Goal: Transaction & Acquisition: Purchase product/service

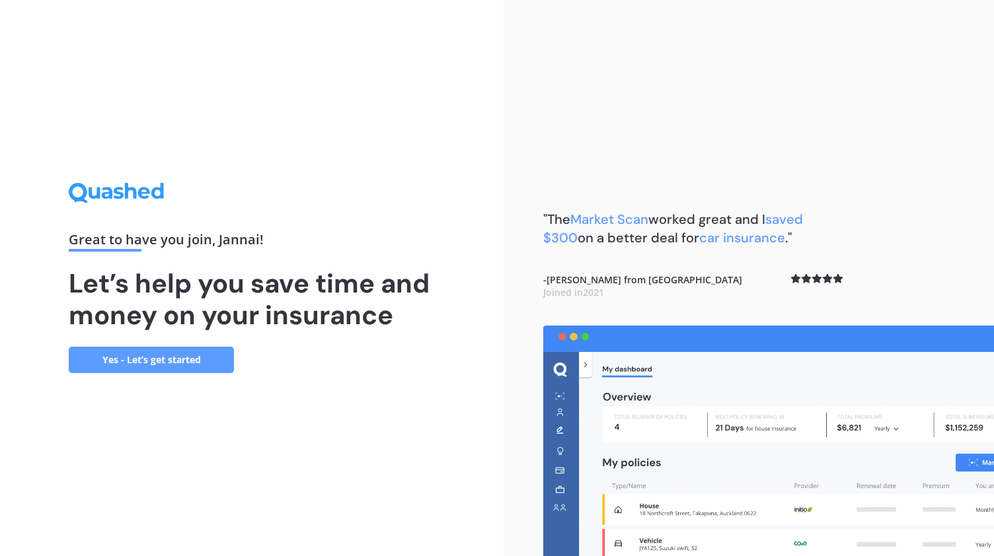
click at [191, 363] on link "Yes - Let’s get started" at bounding box center [151, 360] width 165 height 26
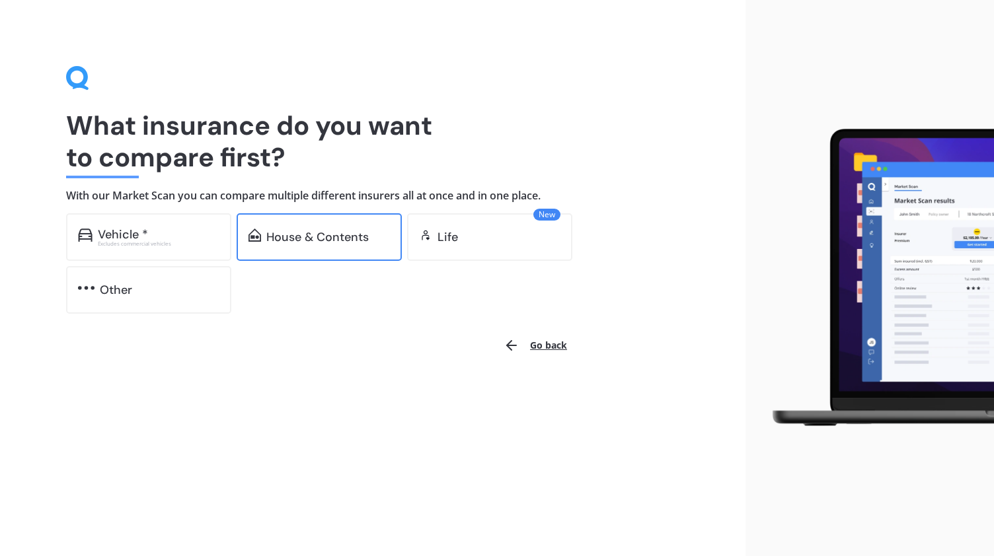
click at [330, 251] on div "House & Contents" at bounding box center [319, 237] width 165 height 48
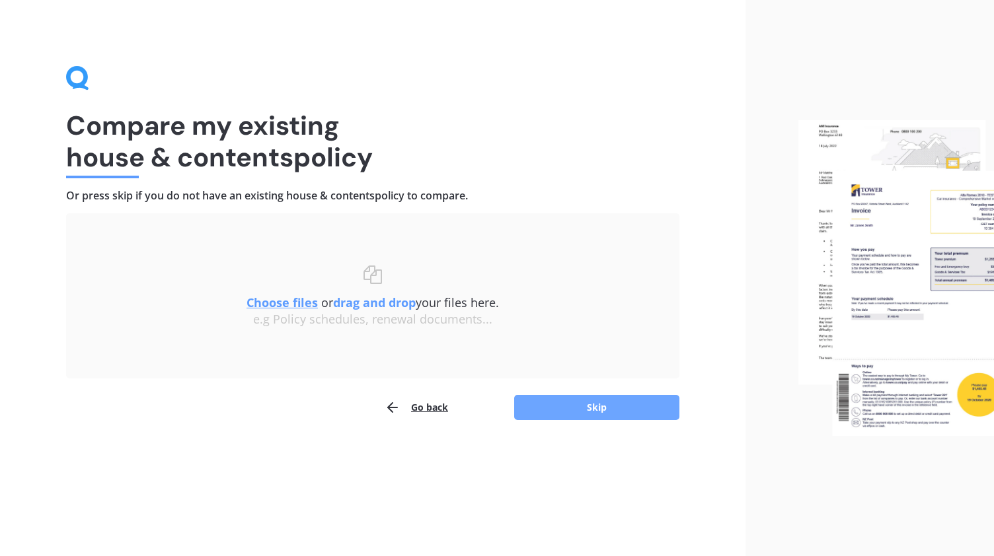
click at [578, 404] on button "Skip" at bounding box center [596, 407] width 165 height 25
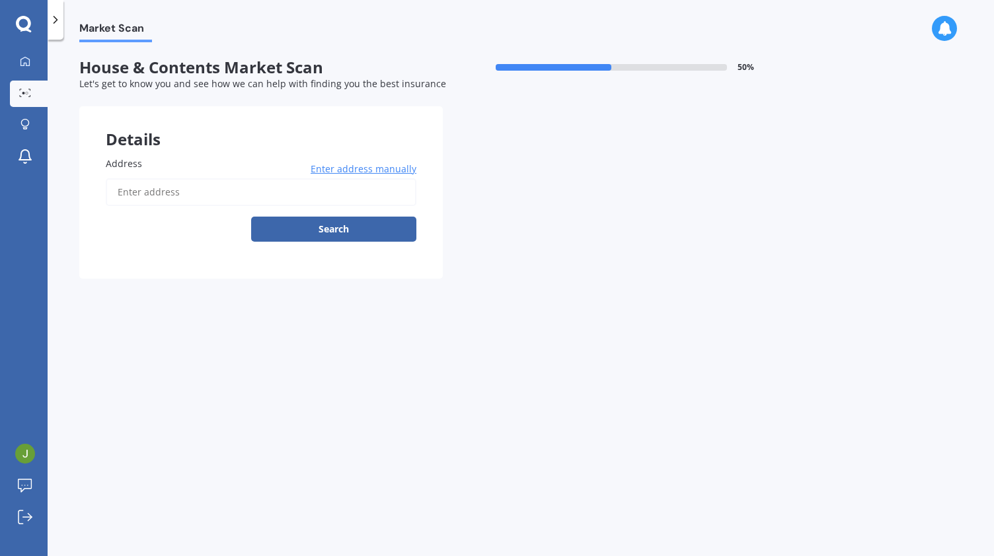
click at [329, 189] on input "Address" at bounding box center [261, 192] width 311 height 28
type input "[STREET_ADDRESS]"
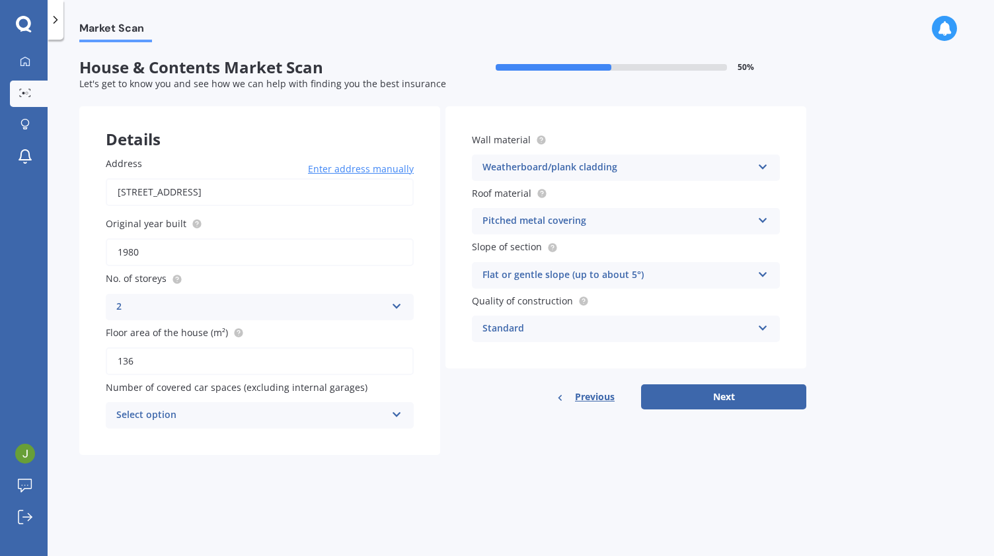
click at [402, 415] on icon at bounding box center [396, 412] width 11 height 9
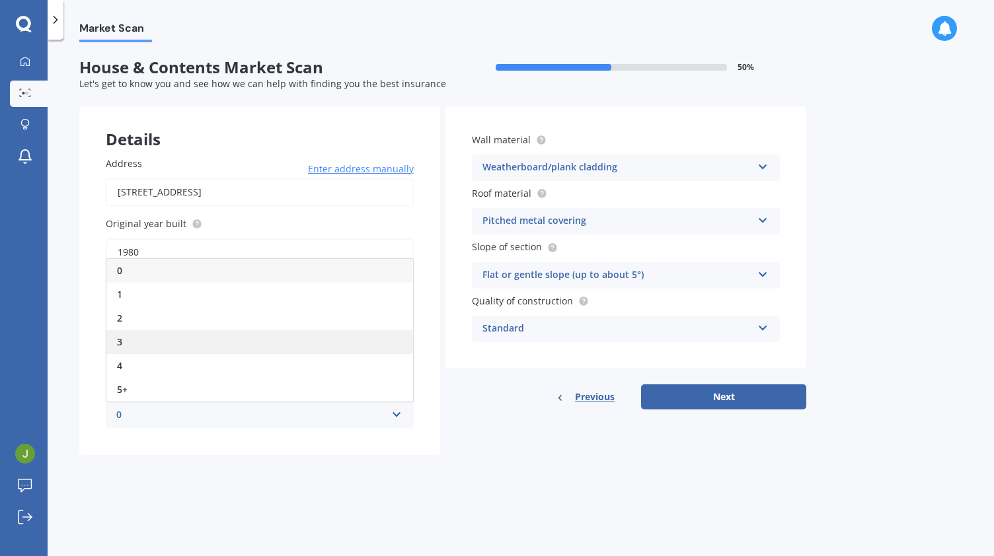
click at [328, 332] on div "3" at bounding box center [259, 342] width 307 height 24
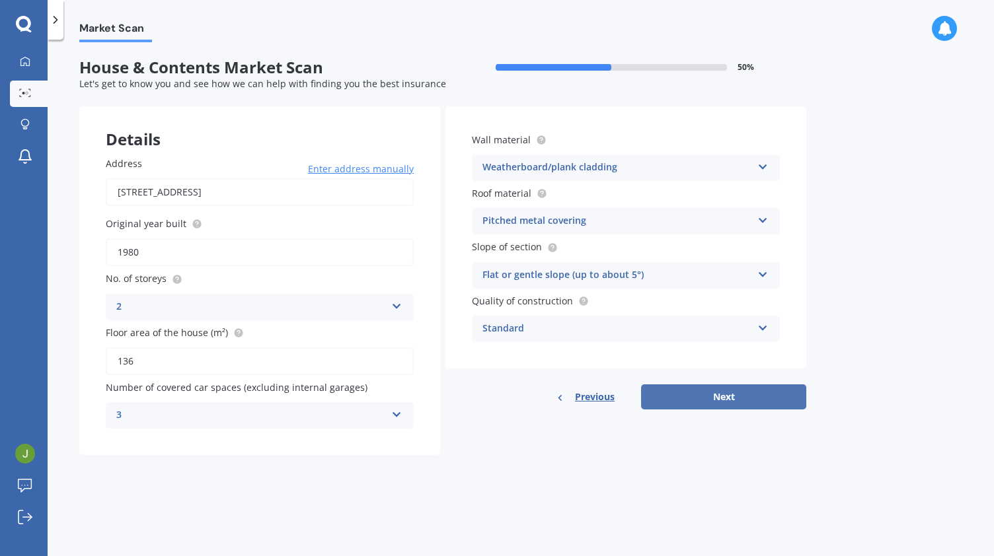
click at [747, 400] on button "Next" at bounding box center [723, 397] width 165 height 25
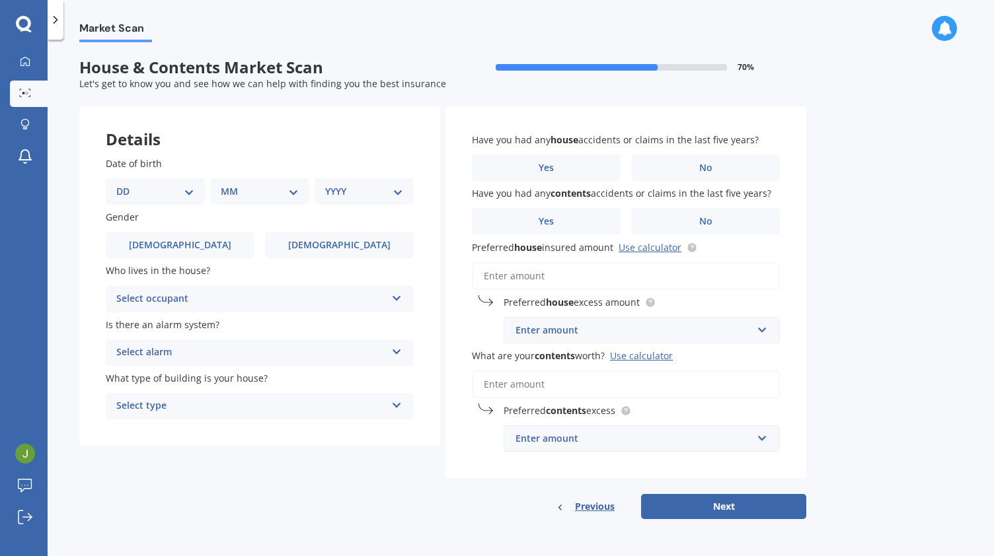
click at [185, 192] on select "DD 01 02 03 04 05 06 07 08 09 10 11 12 13 14 15 16 17 18 19 20 21 22 23 24 25 2…" at bounding box center [155, 191] width 78 height 15
select select "22"
click at [127, 184] on select "DD 01 02 03 04 05 06 07 08 09 10 11 12 13 14 15 16 17 18 19 20 21 22 23 24 25 2…" at bounding box center [155, 191] width 78 height 15
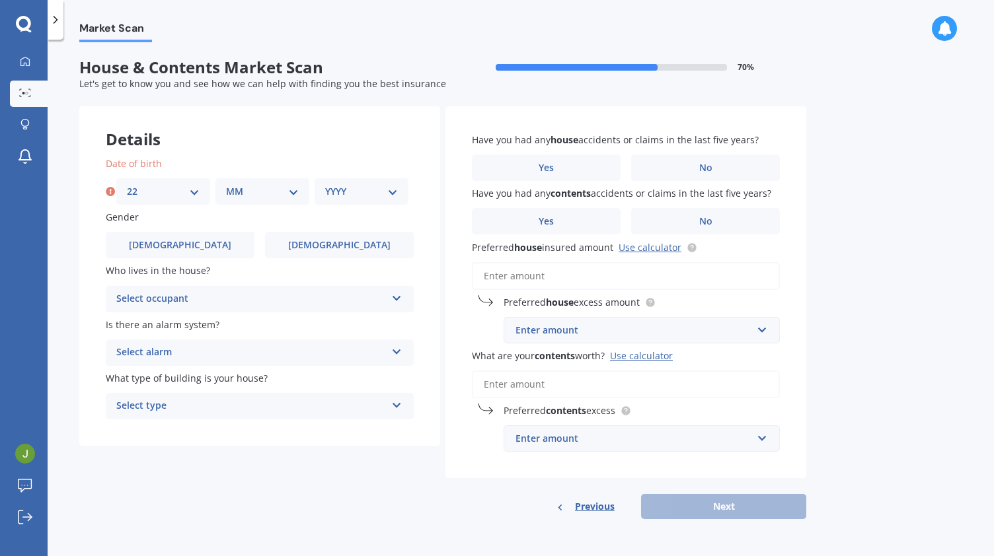
click at [258, 195] on select "MM 01 02 03 04 05 06 07 08 09 10 11 12" at bounding box center [262, 191] width 73 height 15
select select "02"
click at [226, 184] on select "MM 01 02 03 04 05 06 07 08 09 10 11 12" at bounding box center [262, 191] width 73 height 15
click at [343, 186] on select "YYYY 2009 2008 2007 2006 2005 2004 2003 2002 2001 2000 1999 1998 1997 1996 1995…" at bounding box center [361, 191] width 73 height 15
select select "1978"
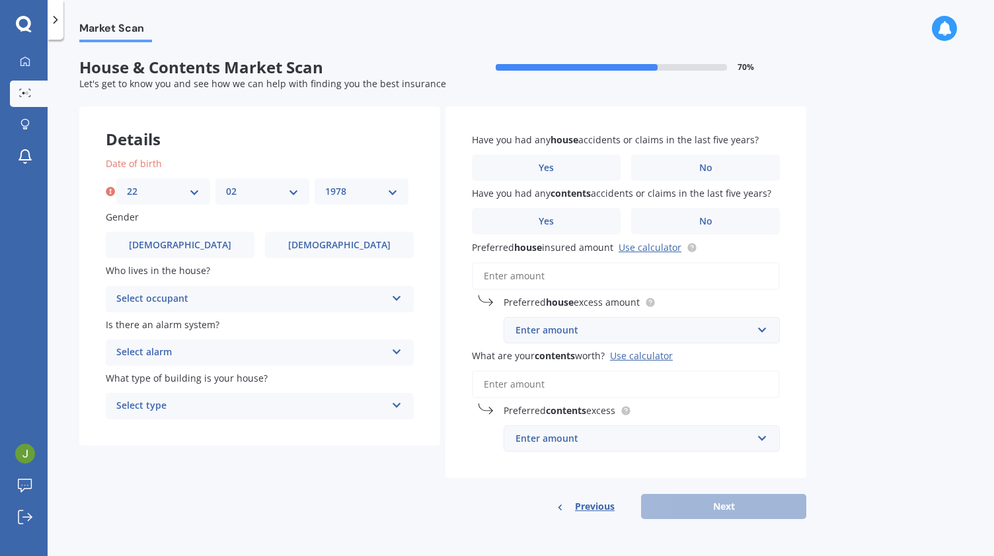
click at [325, 184] on select "YYYY 2009 2008 2007 2006 2005 2004 2003 2002 2001 2000 1999 1998 1997 1996 1995…" at bounding box center [361, 191] width 73 height 15
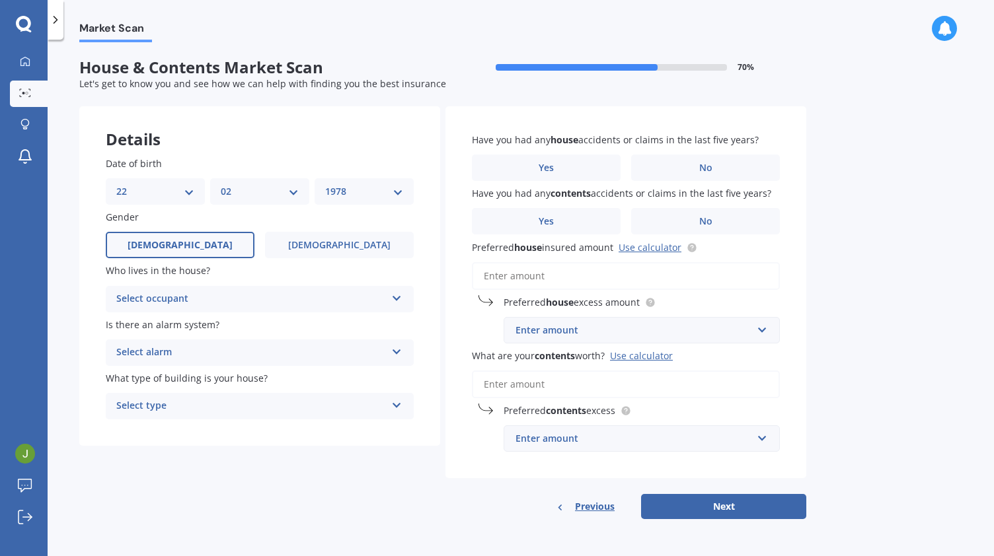
click at [201, 241] on label "[DEMOGRAPHIC_DATA]" at bounding box center [180, 245] width 149 height 26
click at [0, 0] on input "[DEMOGRAPHIC_DATA]" at bounding box center [0, 0] width 0 height 0
click at [208, 297] on div "Select occupant" at bounding box center [251, 299] width 270 height 16
click at [198, 331] on div "Owner" at bounding box center [259, 325] width 307 height 24
click at [197, 350] on div "Select alarm" at bounding box center [251, 353] width 270 height 16
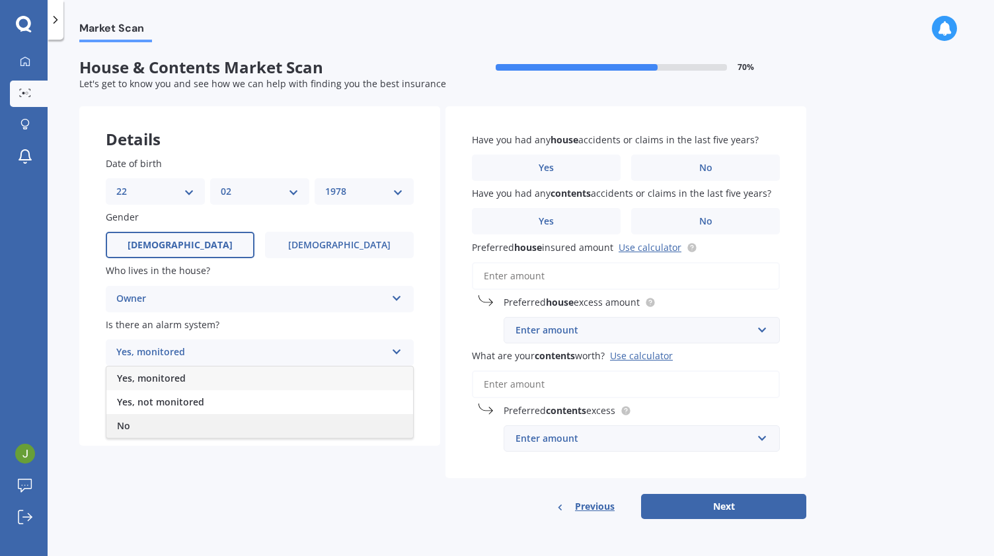
click at [184, 431] on div "No" at bounding box center [259, 426] width 307 height 24
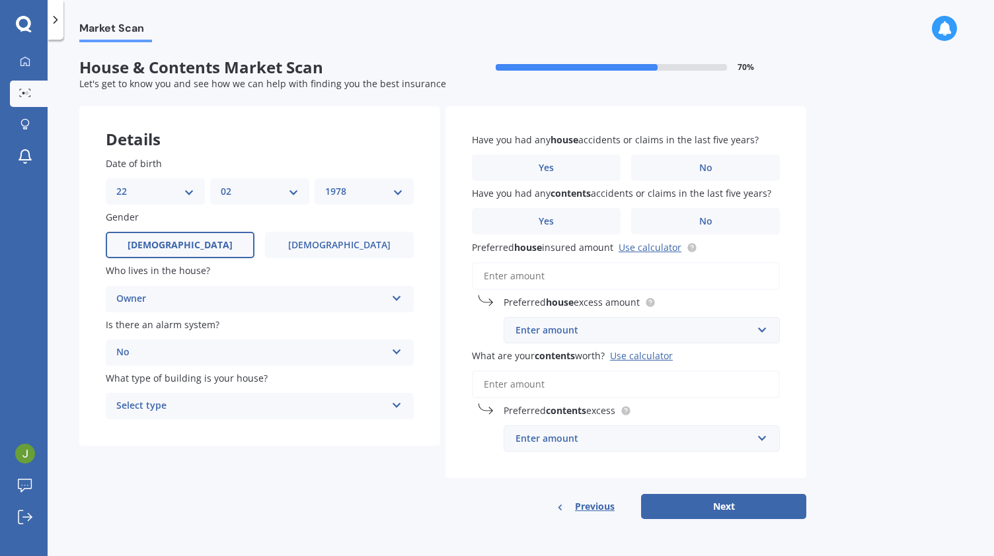
click at [188, 409] on div "Select type" at bounding box center [251, 407] width 270 height 16
click at [185, 433] on div "Freestanding" at bounding box center [259, 432] width 307 height 24
click at [527, 171] on label "Yes" at bounding box center [546, 168] width 149 height 26
click at [0, 0] on input "Yes" at bounding box center [0, 0] width 0 height 0
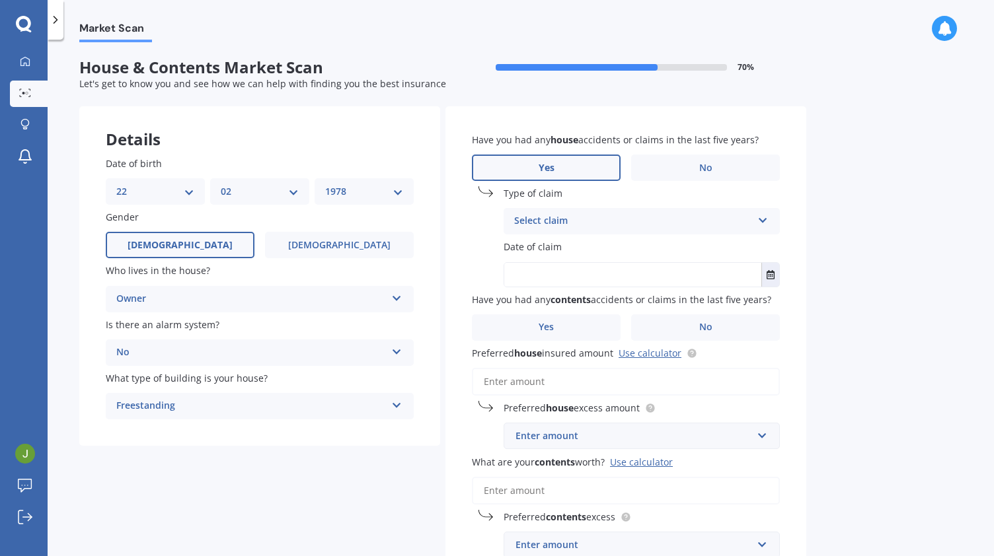
click at [561, 223] on div "Select claim" at bounding box center [633, 221] width 238 height 16
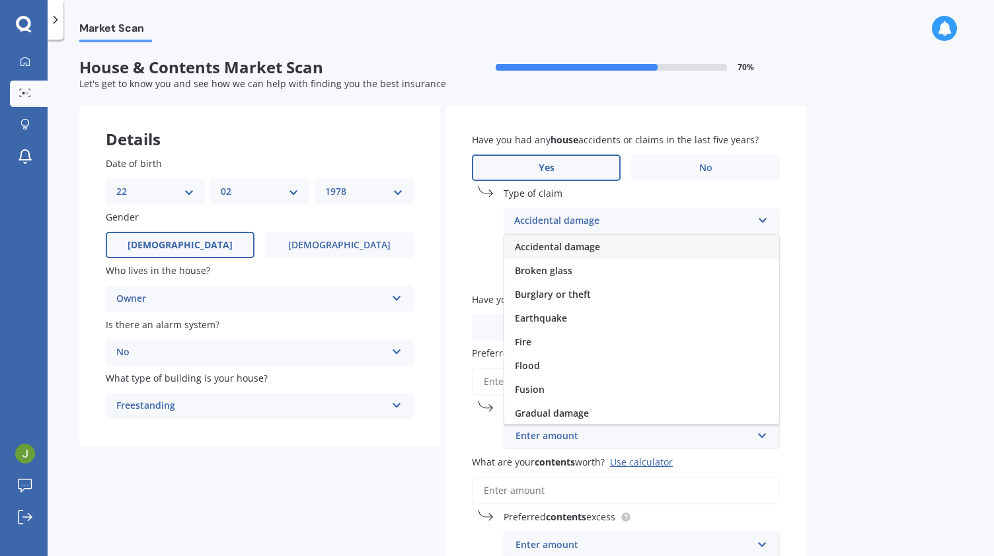
click at [562, 249] on span "Accidental damage" at bounding box center [557, 247] width 85 height 13
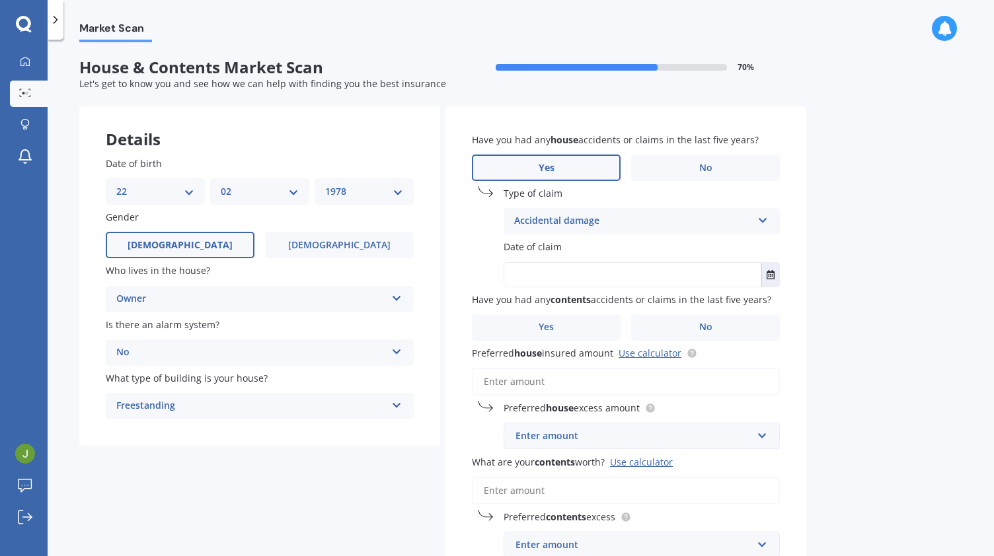
click at [560, 276] on input "text" at bounding box center [632, 275] width 257 height 24
type input "2024"
click at [686, 325] on label "No" at bounding box center [705, 328] width 149 height 26
click at [0, 0] on input "No" at bounding box center [0, 0] width 0 height 0
click at [648, 380] on input "Preferred house insured amount Use calculator" at bounding box center [626, 382] width 308 height 28
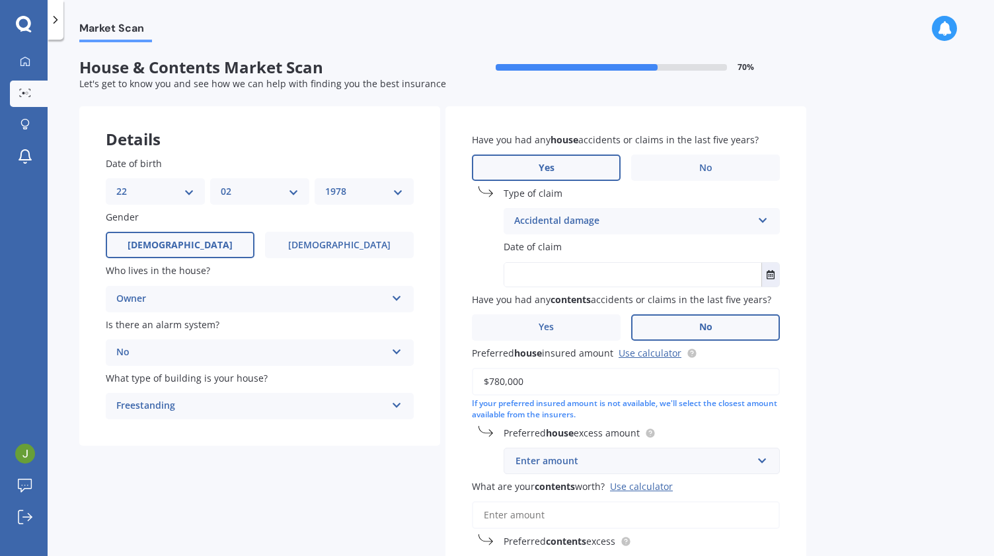
type input "$780,000"
click at [620, 463] on div "Enter amount" at bounding box center [634, 461] width 237 height 15
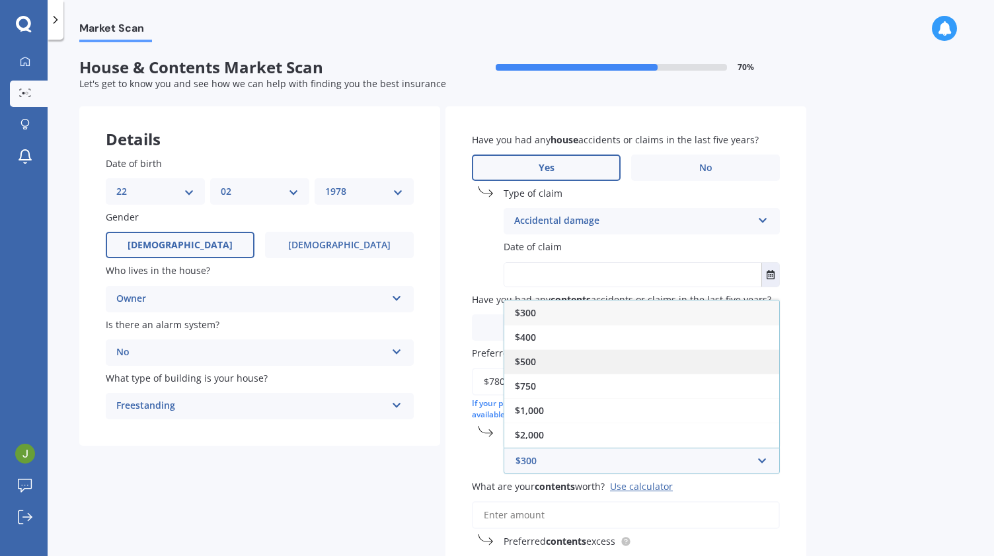
click at [619, 370] on div "$500" at bounding box center [641, 362] width 275 height 24
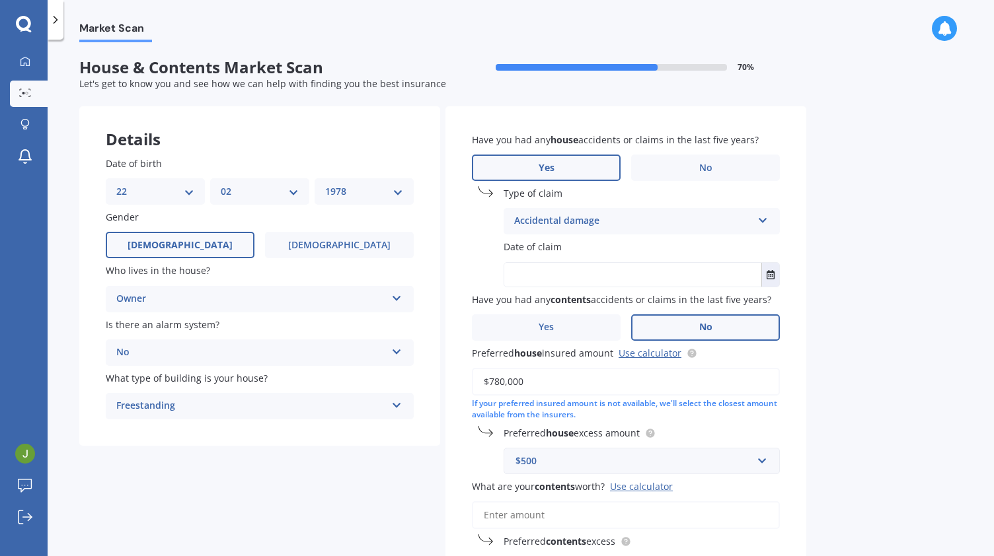
scroll to position [130, 0]
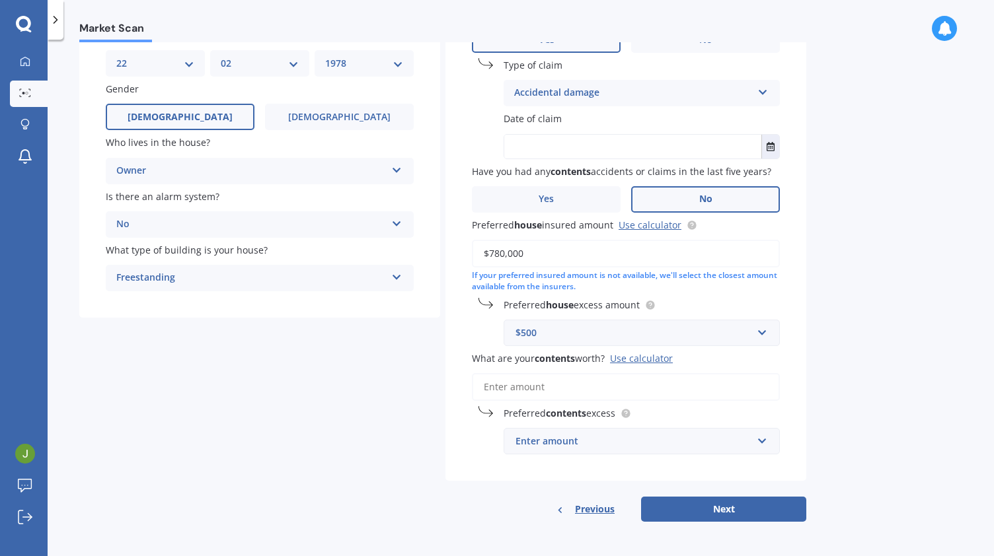
click at [632, 384] on input "What are your contents worth? Use calculator" at bounding box center [626, 387] width 308 height 28
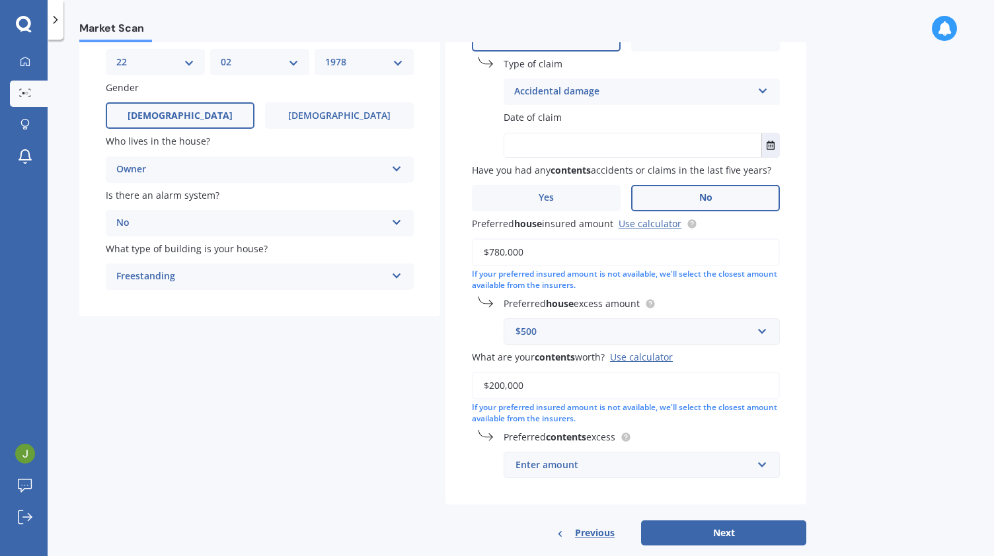
type input "$200,000"
click at [616, 478] on input "text" at bounding box center [637, 465] width 264 height 25
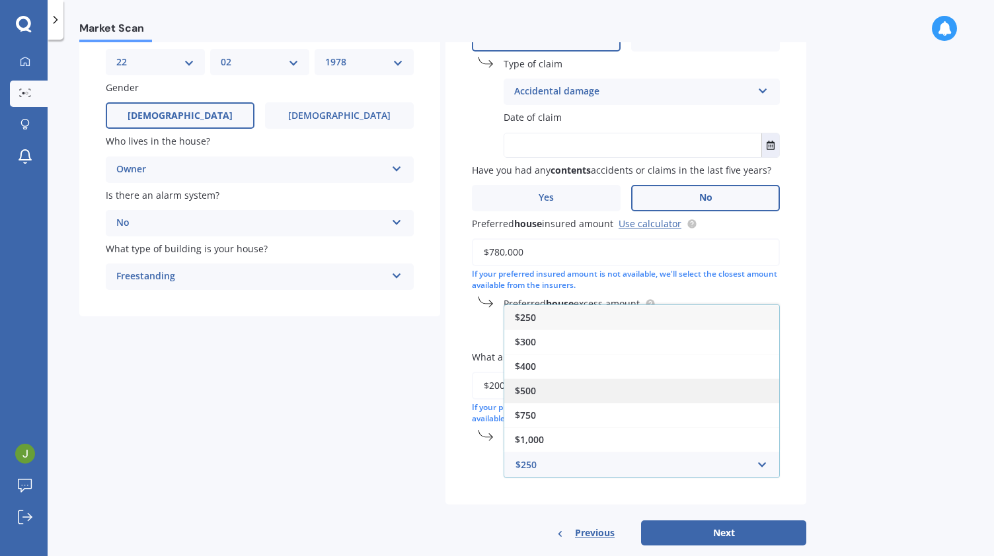
click at [616, 392] on div "$500" at bounding box center [641, 391] width 275 height 24
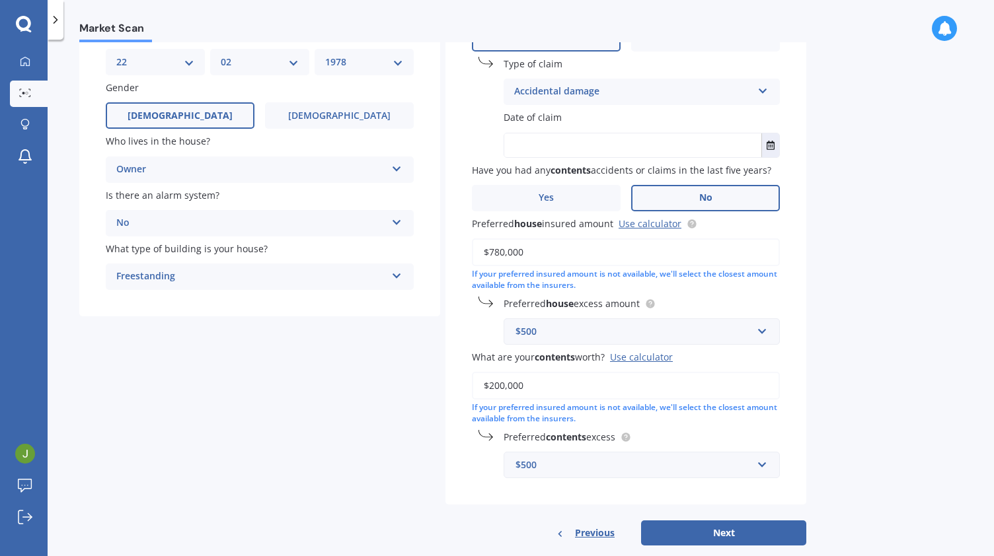
scroll to position [155, 0]
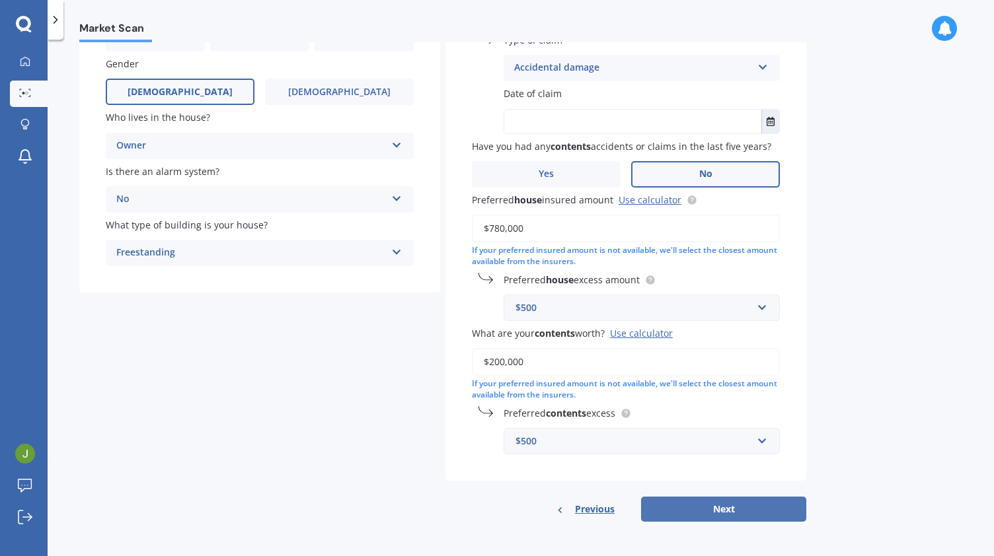
click at [711, 510] on button "Next" at bounding box center [723, 509] width 165 height 25
click at [762, 117] on button "Select date" at bounding box center [770, 122] width 18 height 24
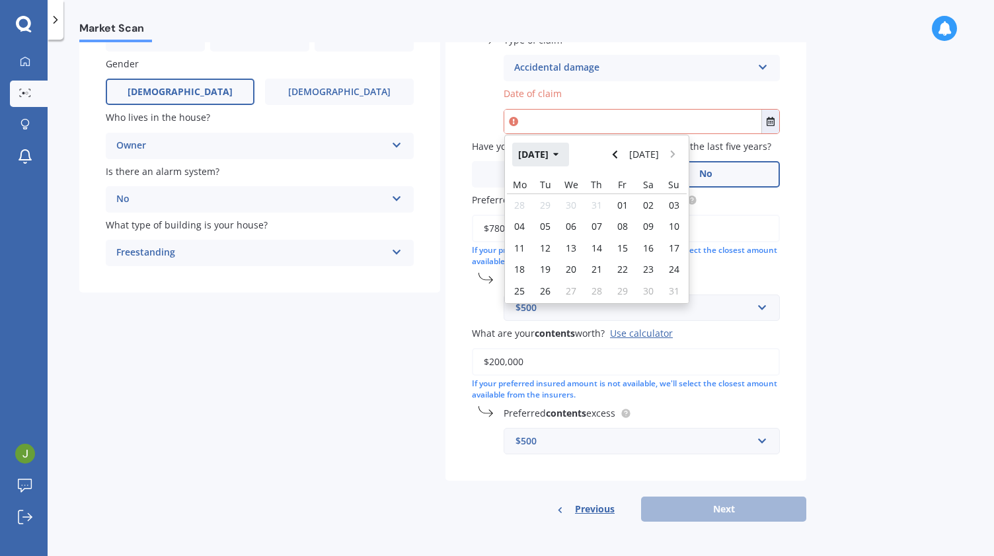
click at [555, 158] on button "[DATE]" at bounding box center [540, 155] width 57 height 24
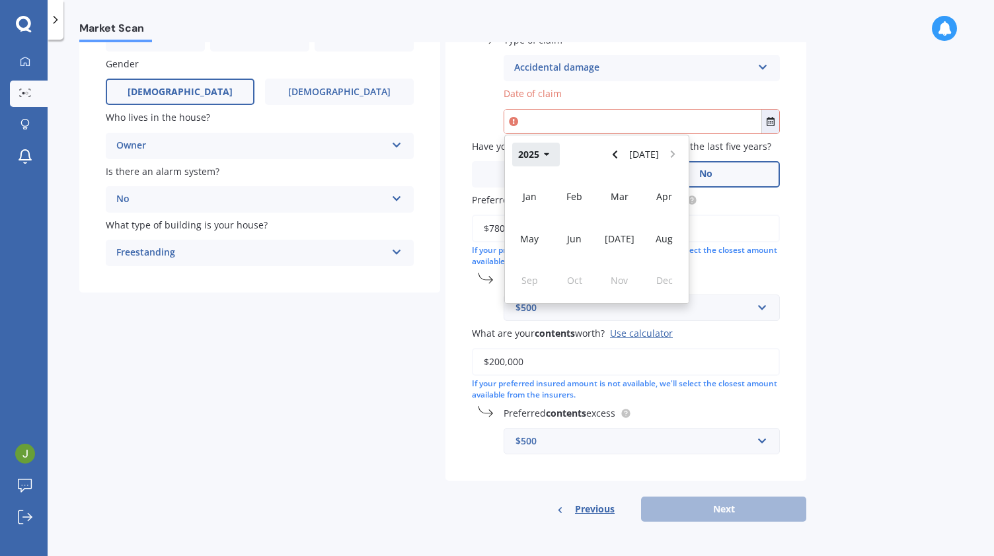
click at [552, 158] on button "2025" at bounding box center [536, 155] width 48 height 24
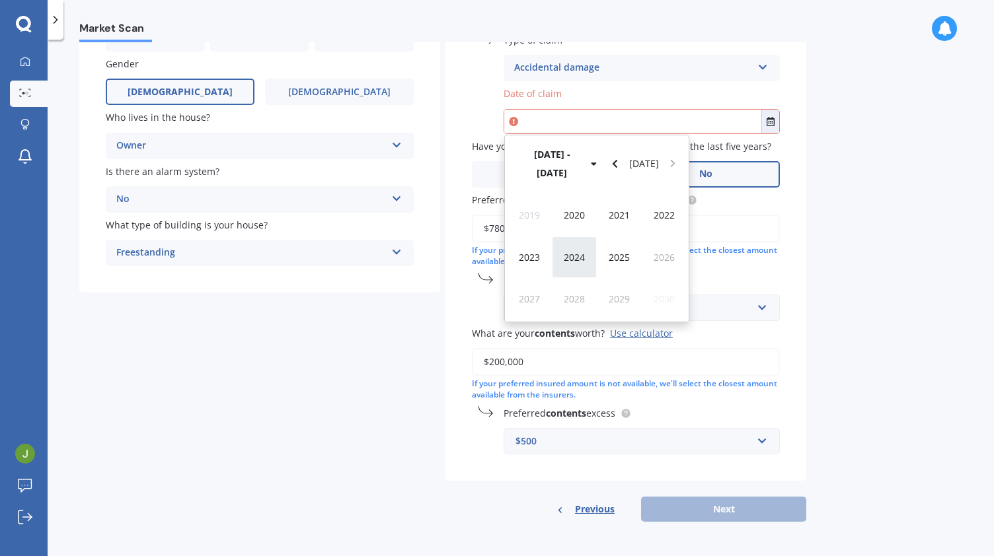
click at [566, 251] on span "2024" at bounding box center [574, 257] width 21 height 13
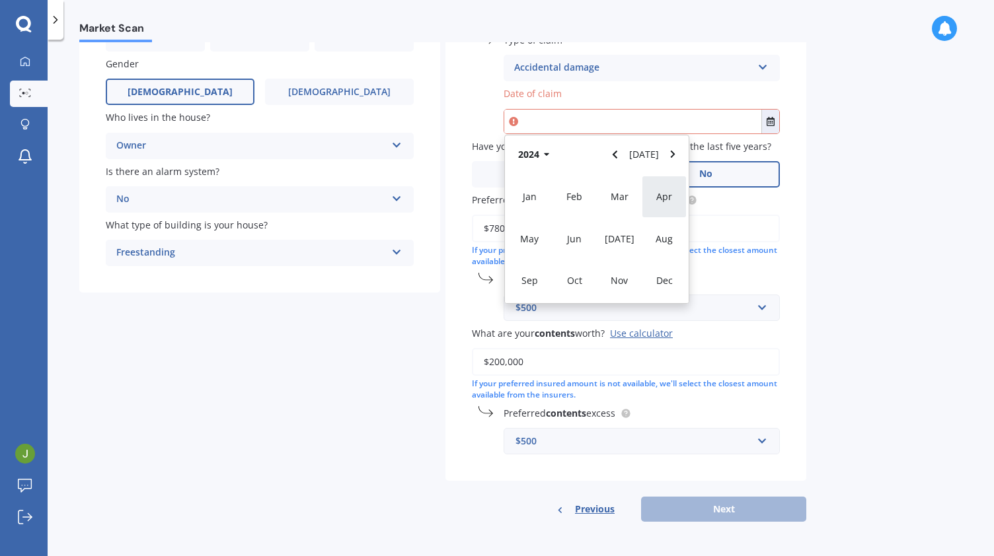
click at [652, 206] on div "Apr" at bounding box center [664, 197] width 45 height 42
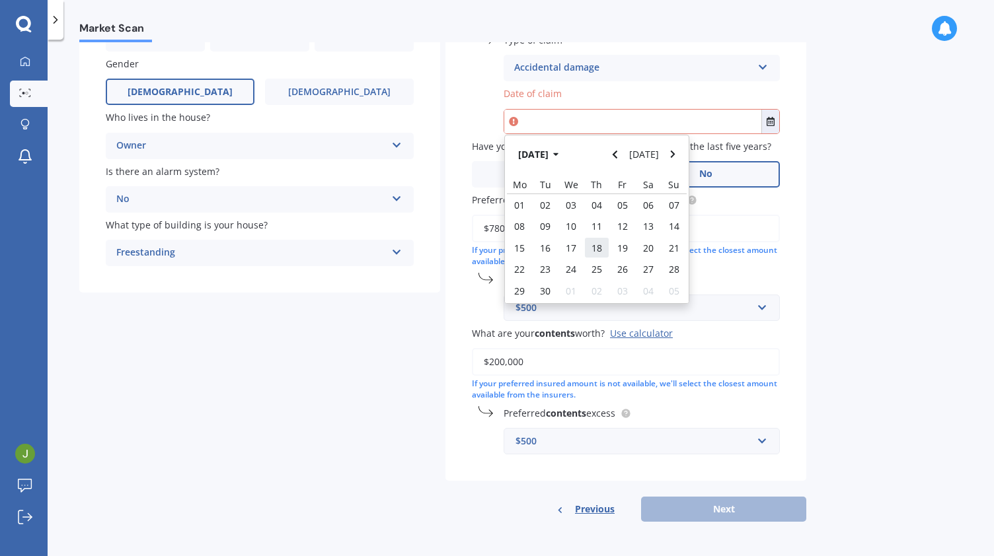
click at [597, 247] on span "18" at bounding box center [597, 248] width 11 height 13
type input "[DATE]"
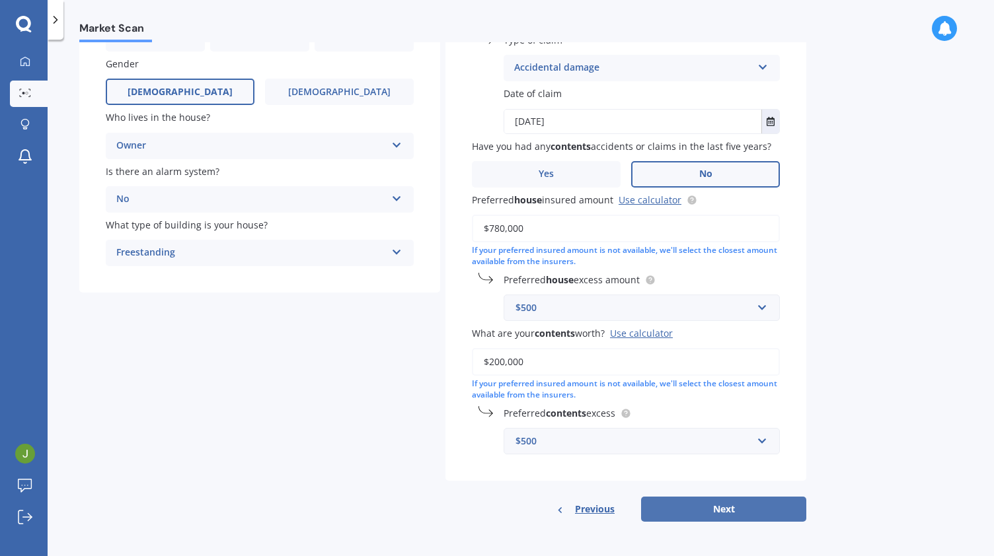
click at [704, 514] on button "Next" at bounding box center [723, 509] width 165 height 25
select select "22"
select select "02"
select select "1978"
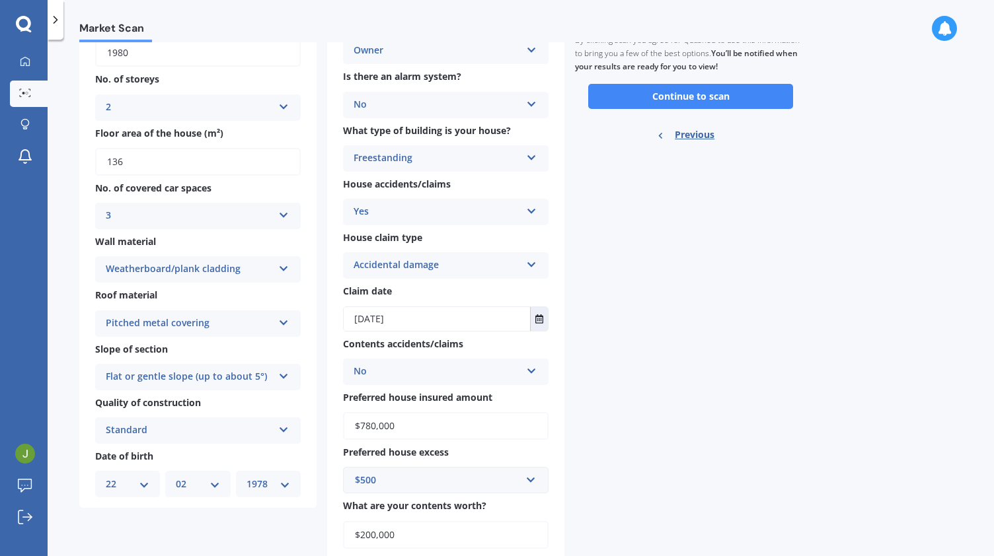
scroll to position [0, 0]
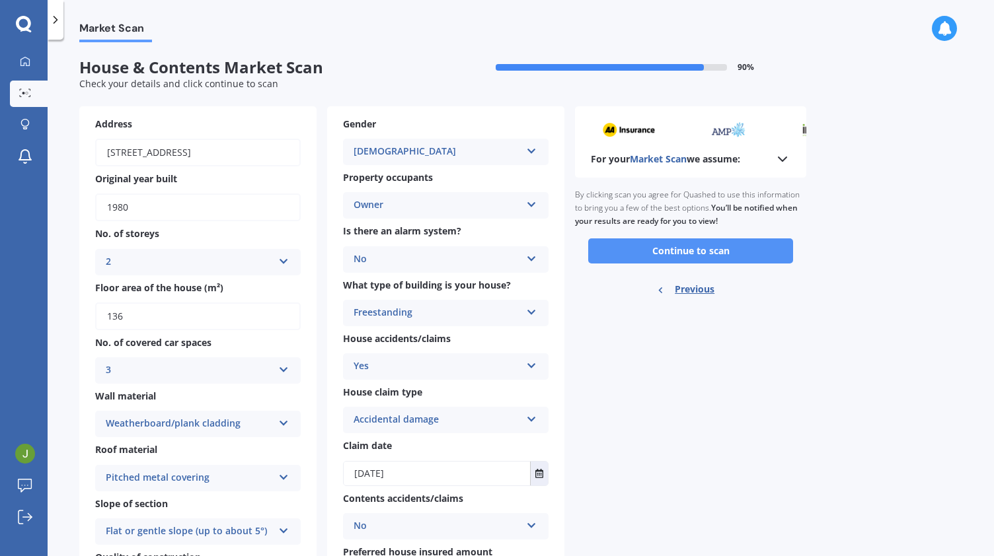
click at [700, 250] on button "Continue to scan" at bounding box center [690, 251] width 205 height 25
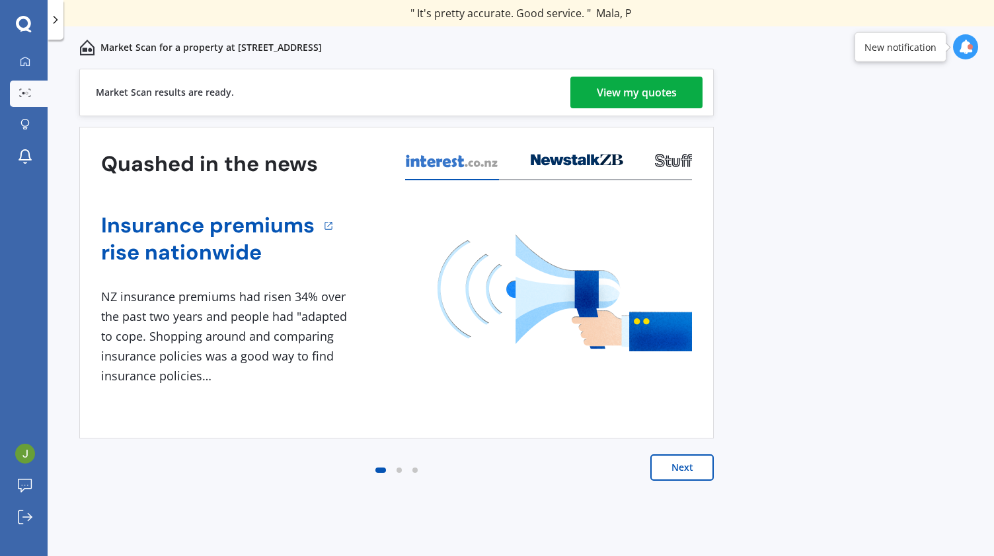
click at [676, 92] on div "View my quotes" at bounding box center [637, 93] width 80 height 32
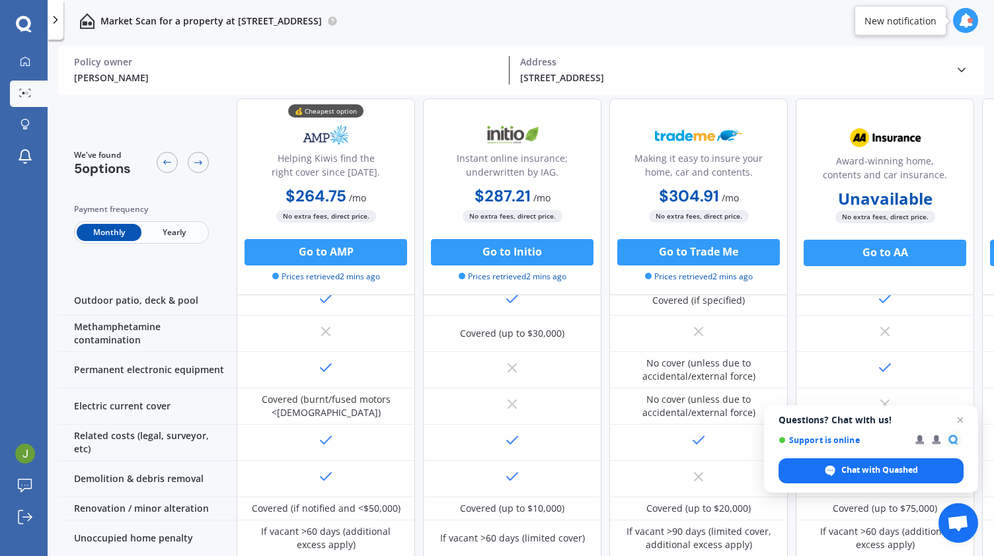
scroll to position [449, 0]
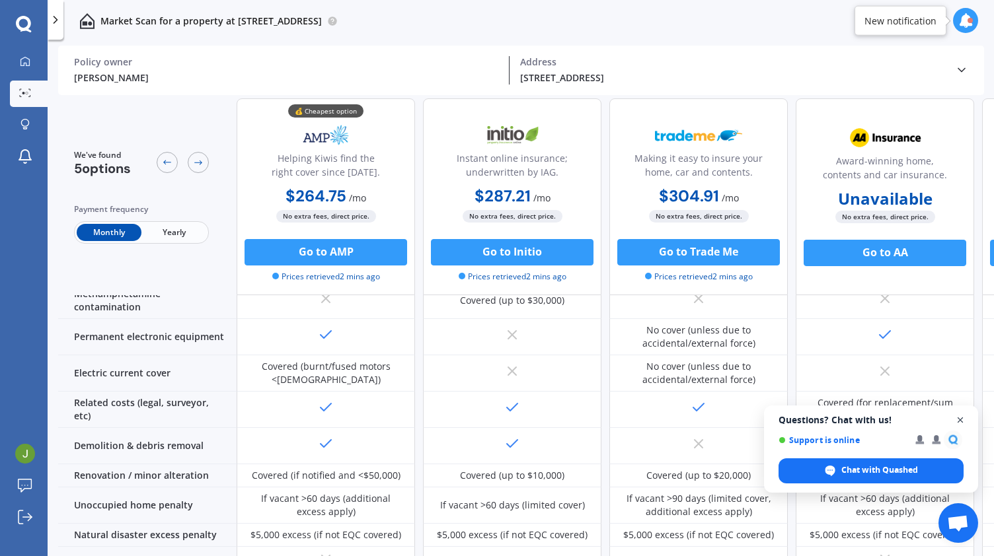
click at [960, 421] on span "Open chat" at bounding box center [960, 420] width 17 height 17
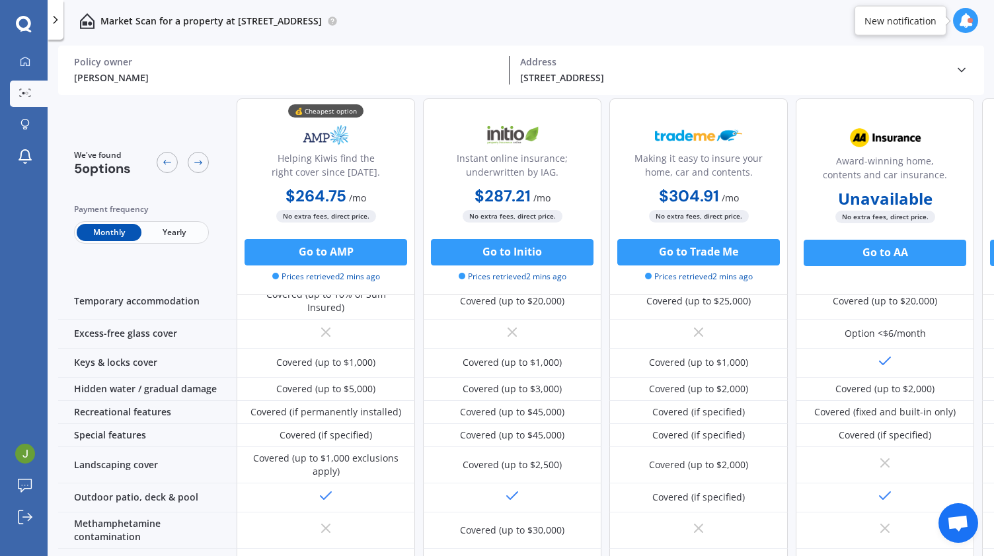
scroll to position [220, 0]
click at [519, 256] on button "Go to Initio" at bounding box center [512, 252] width 163 height 26
